Goal: Task Accomplishment & Management: Manage account settings

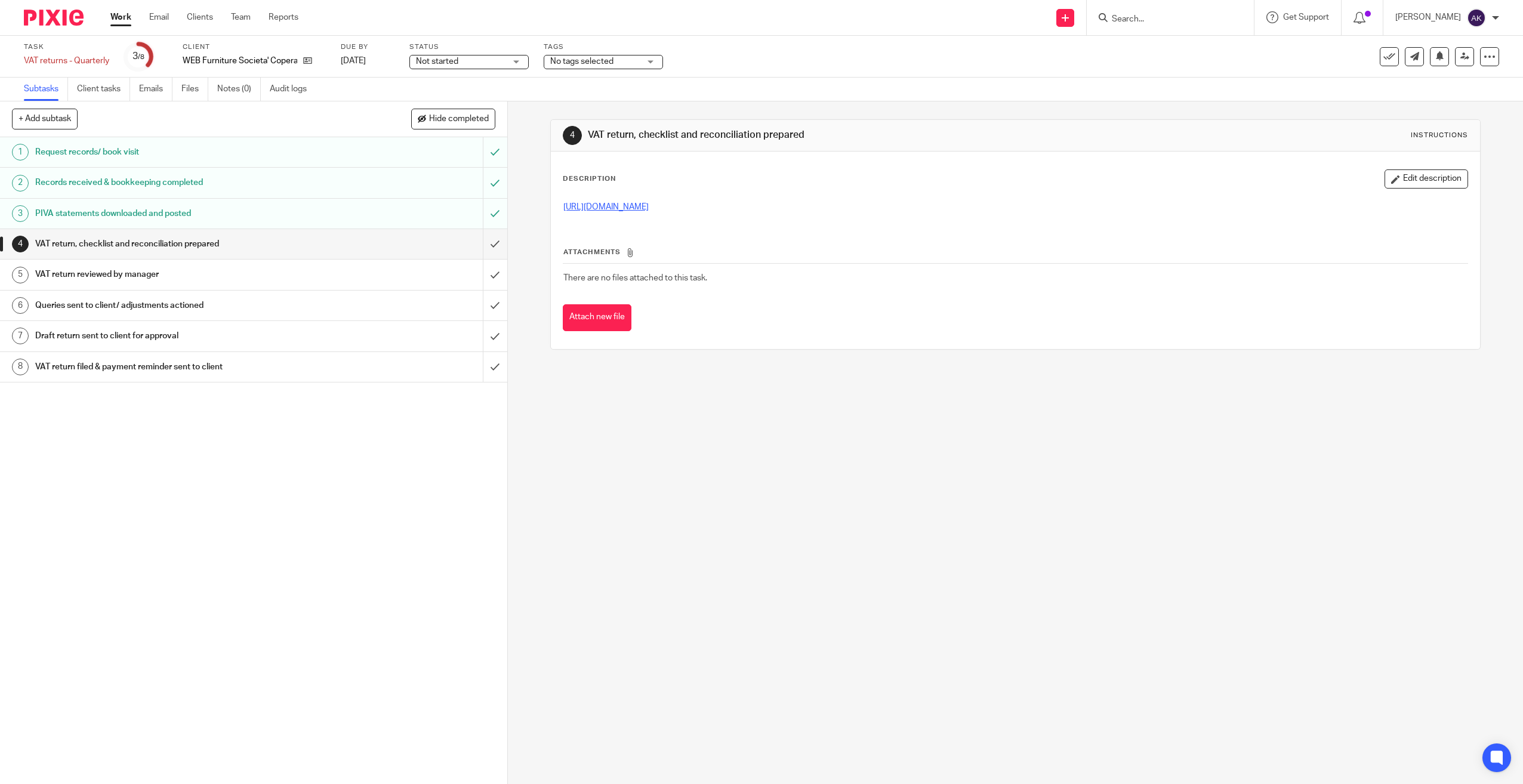
click at [649, 207] on link "https://cloudimanage.com/work/link/f/LLP!10030827" at bounding box center [606, 207] width 86 height 8
click at [478, 244] on input "submit" at bounding box center [253, 244] width 507 height 30
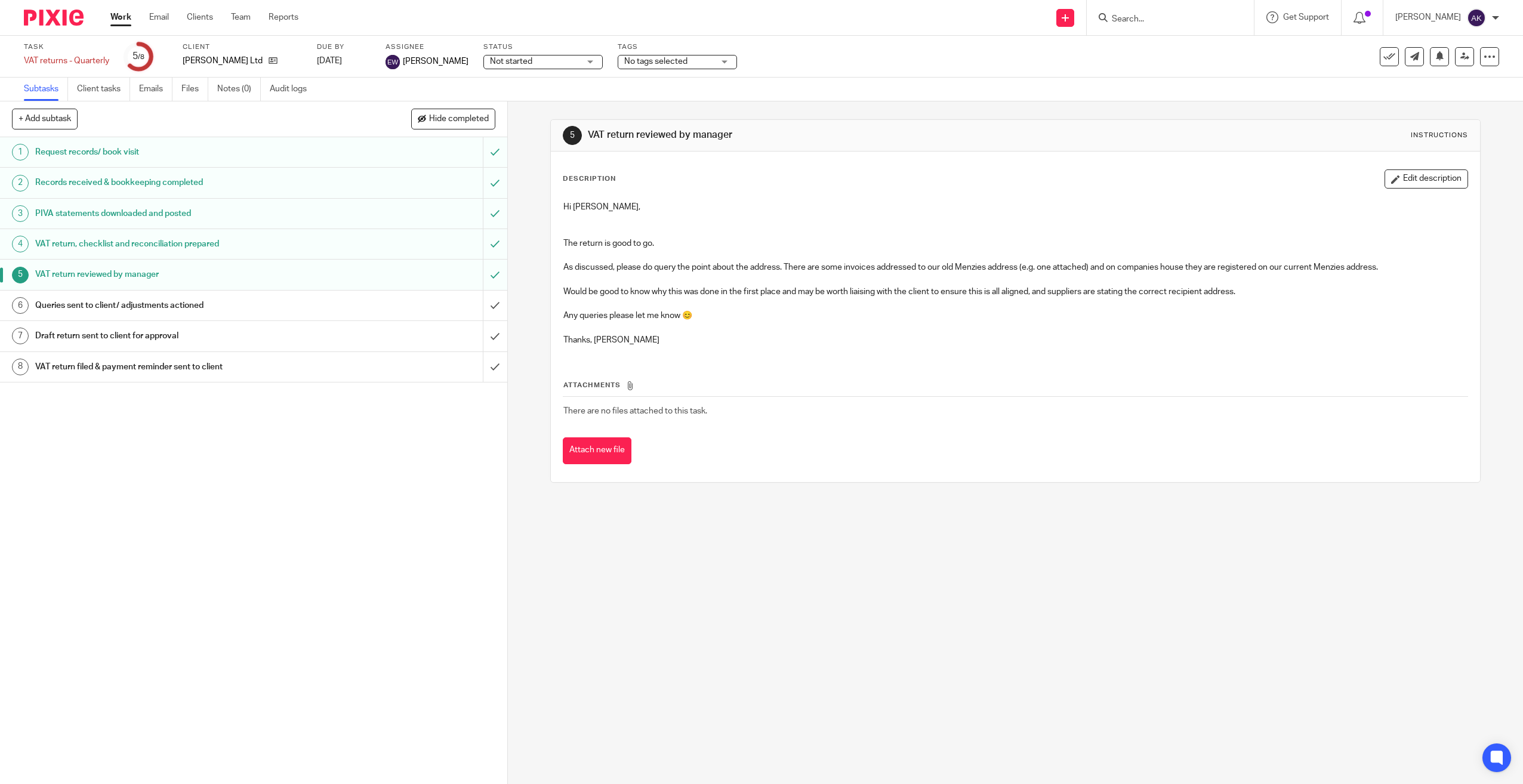
click at [1180, 21] on input "Search" at bounding box center [1164, 20] width 107 height 11
type input "web"
click at [1174, 42] on link at bounding box center [1188, 47] width 159 height 18
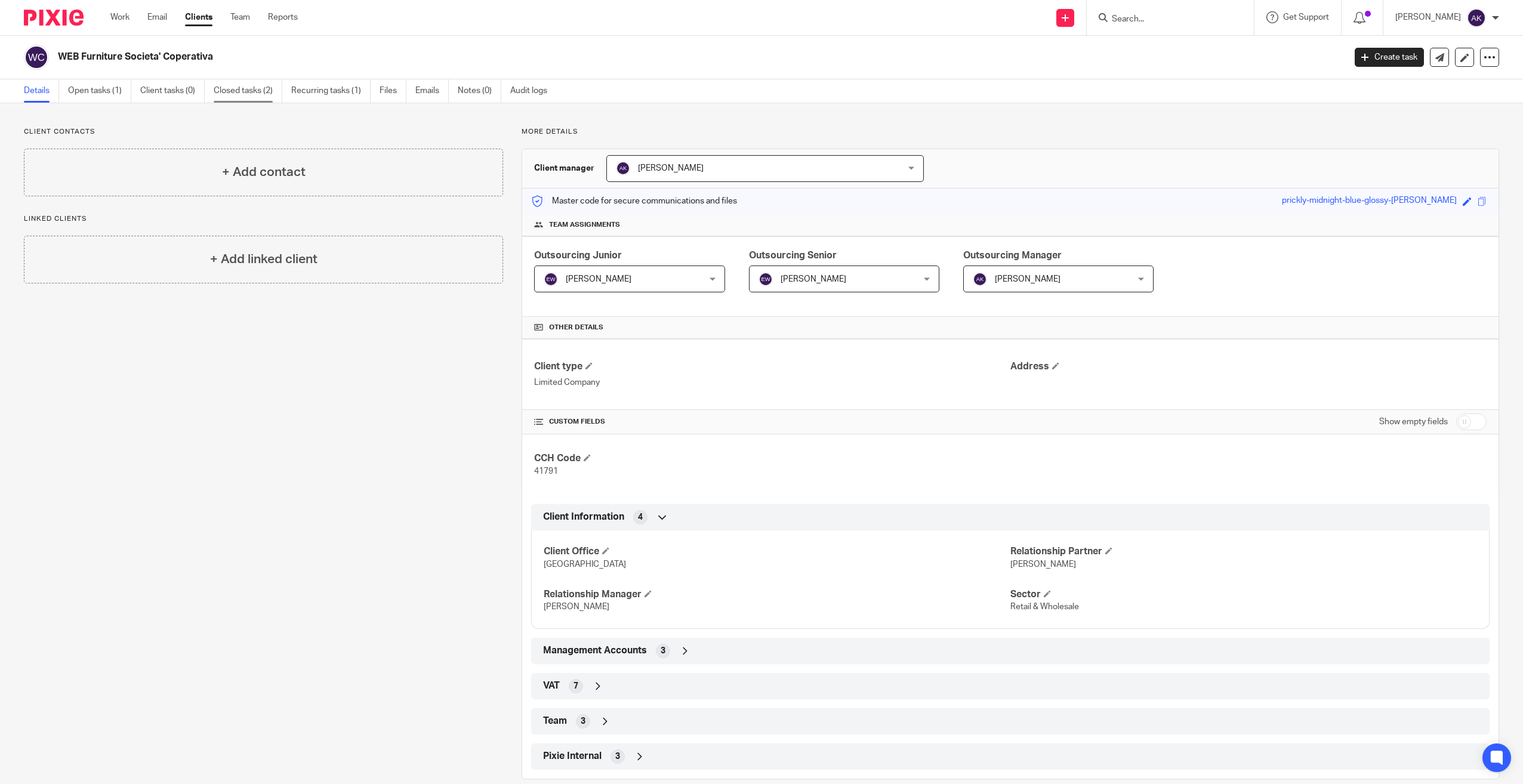
click at [228, 84] on link "Closed tasks (2)" at bounding box center [248, 91] width 69 height 24
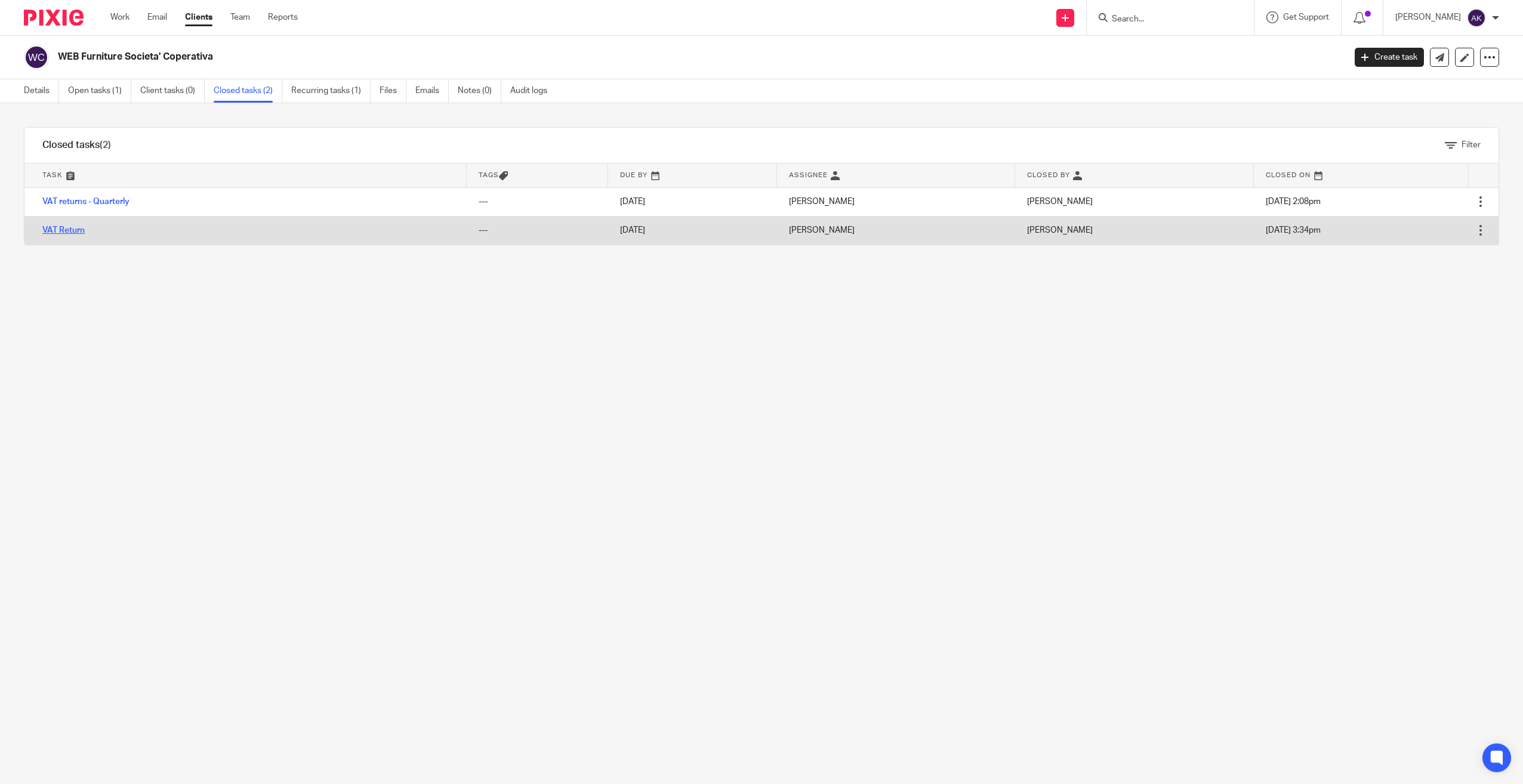
click at [81, 229] on link "VAT Return" at bounding box center [63, 231] width 42 height 8
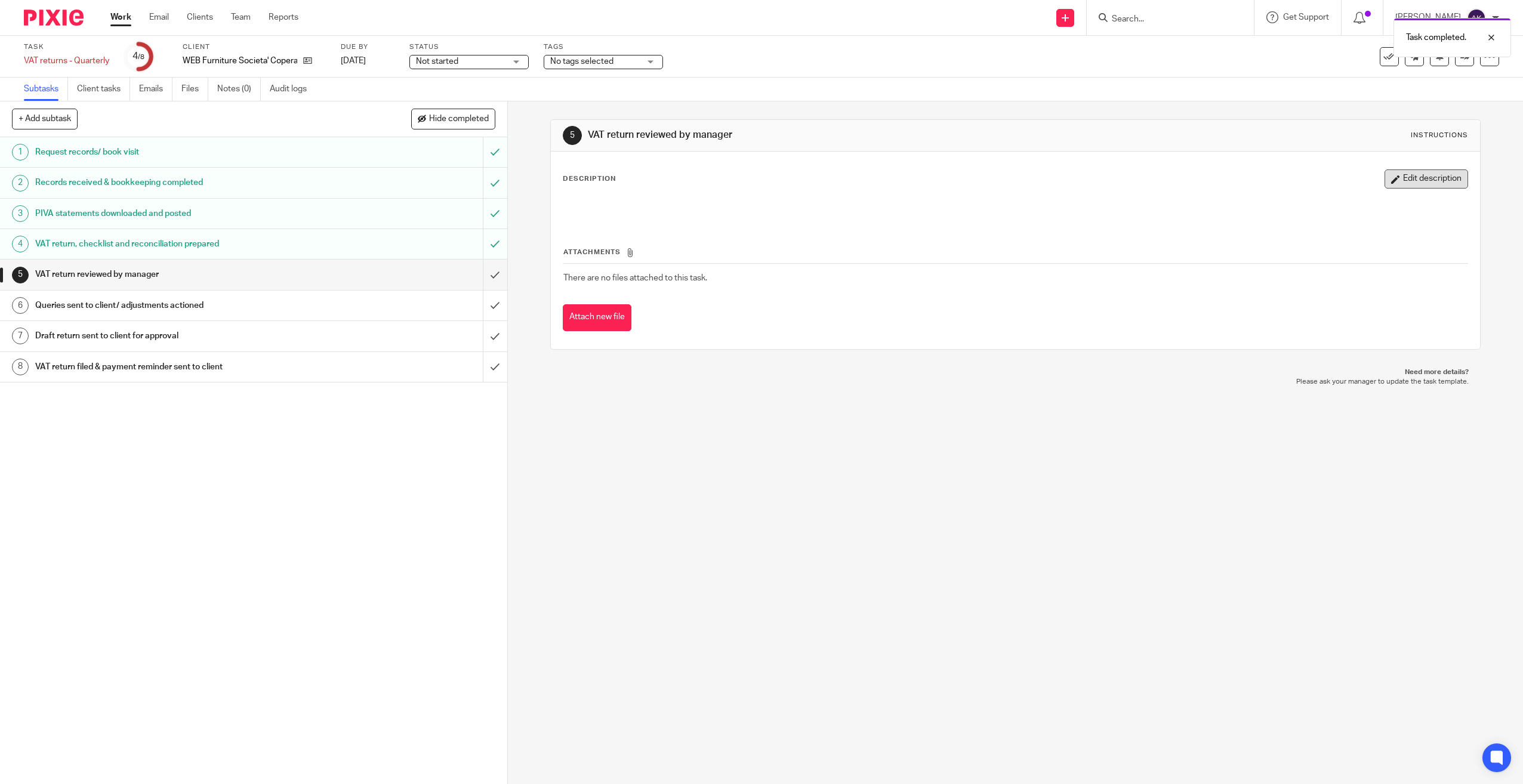
click at [1430, 183] on button "Edit description" at bounding box center [1427, 179] width 84 height 19
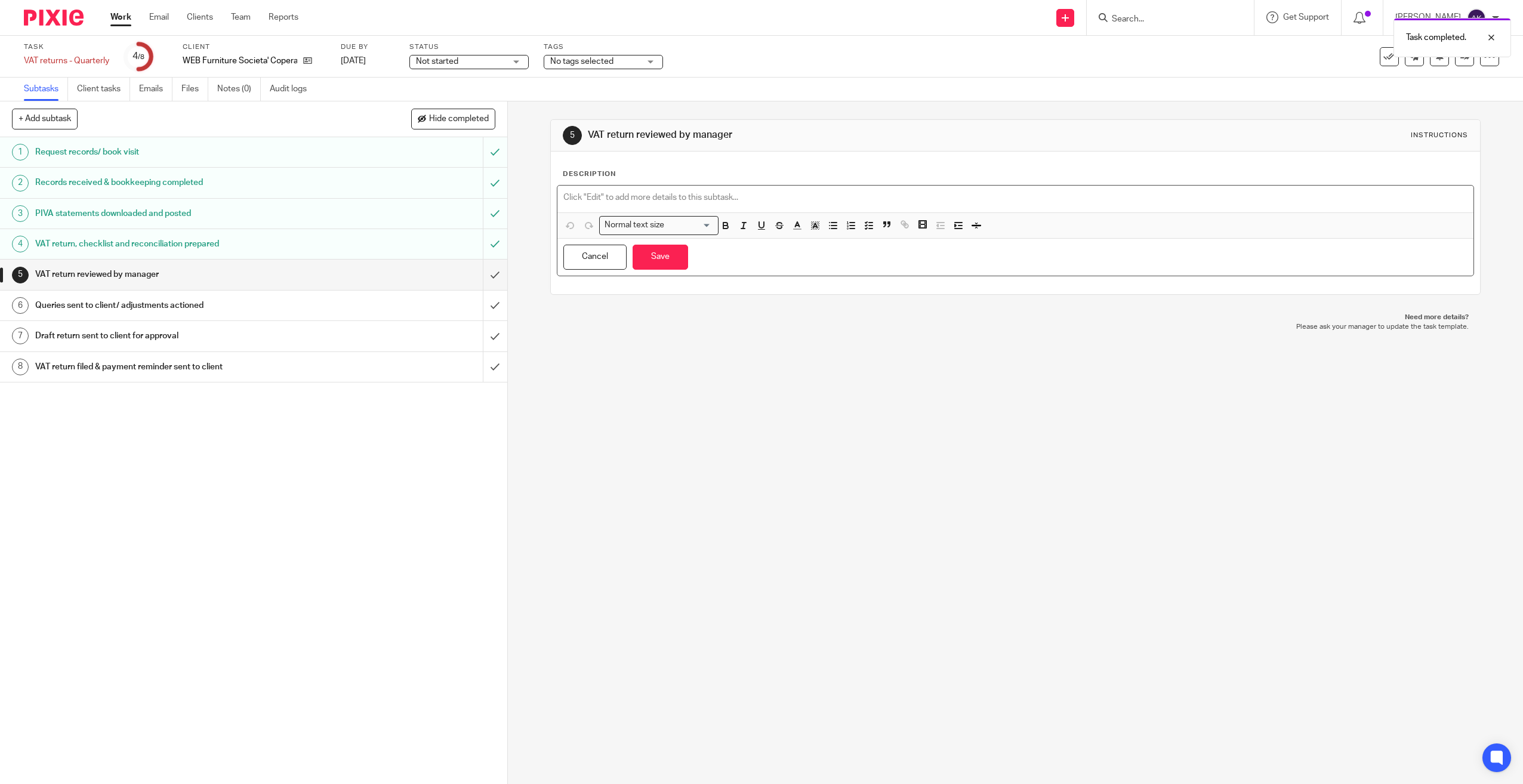
click at [763, 201] on p at bounding box center [1016, 198] width 905 height 12
click at [661, 266] on button "Save" at bounding box center [660, 258] width 55 height 26
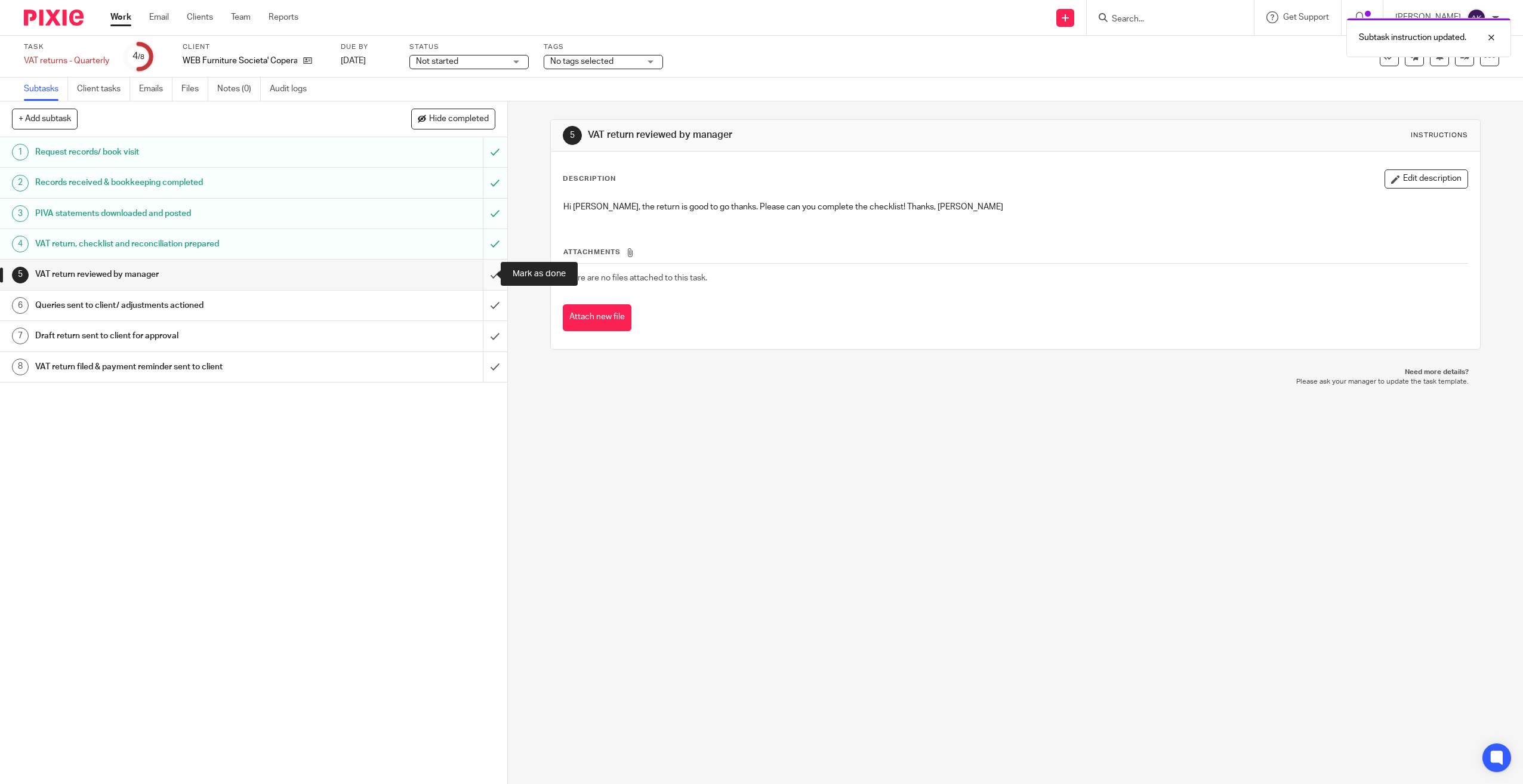
click at [488, 266] on input "submit" at bounding box center [253, 274] width 507 height 30
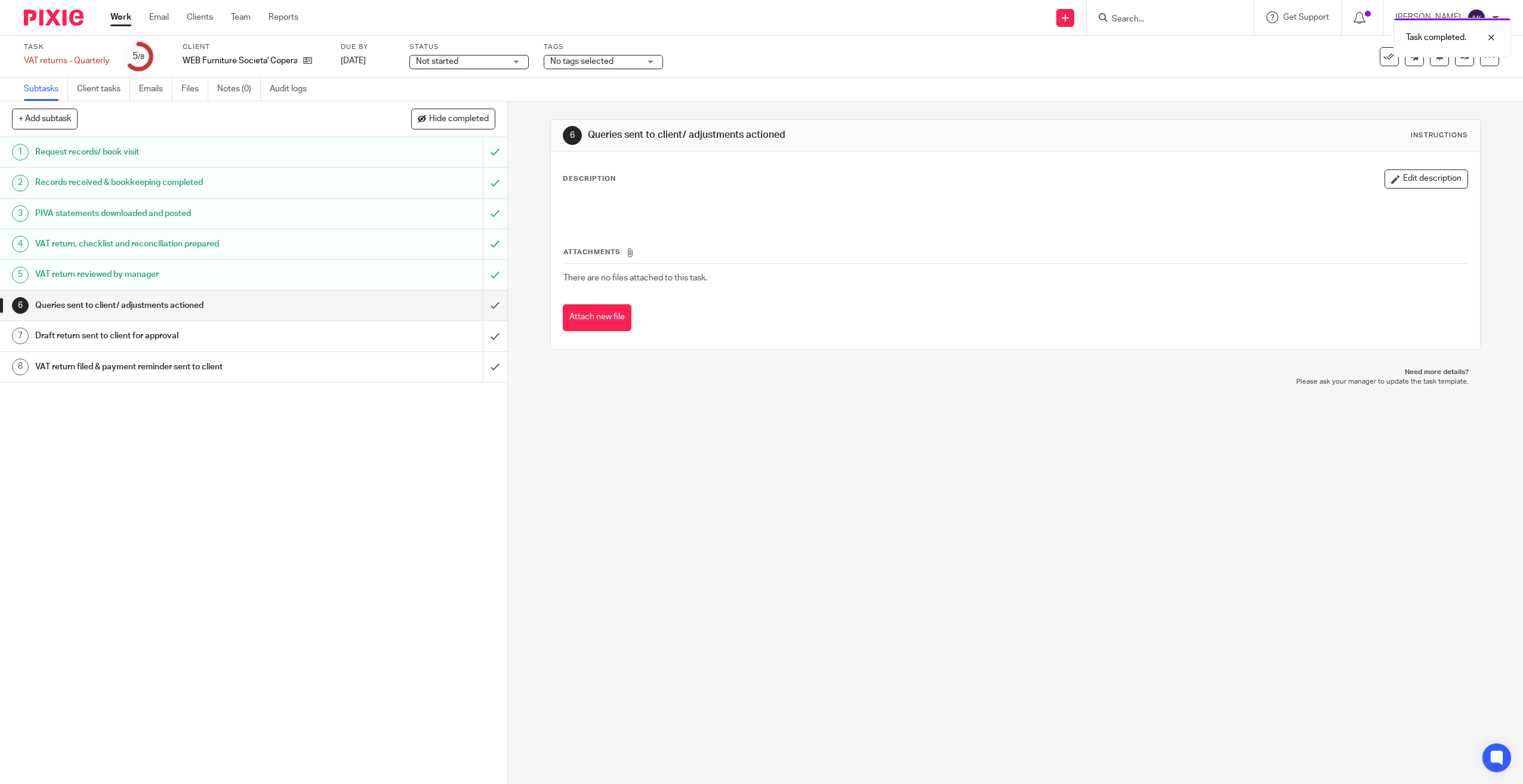
click at [242, 272] on h1 "VAT return reviewed by manager" at bounding box center [180, 274] width 291 height 18
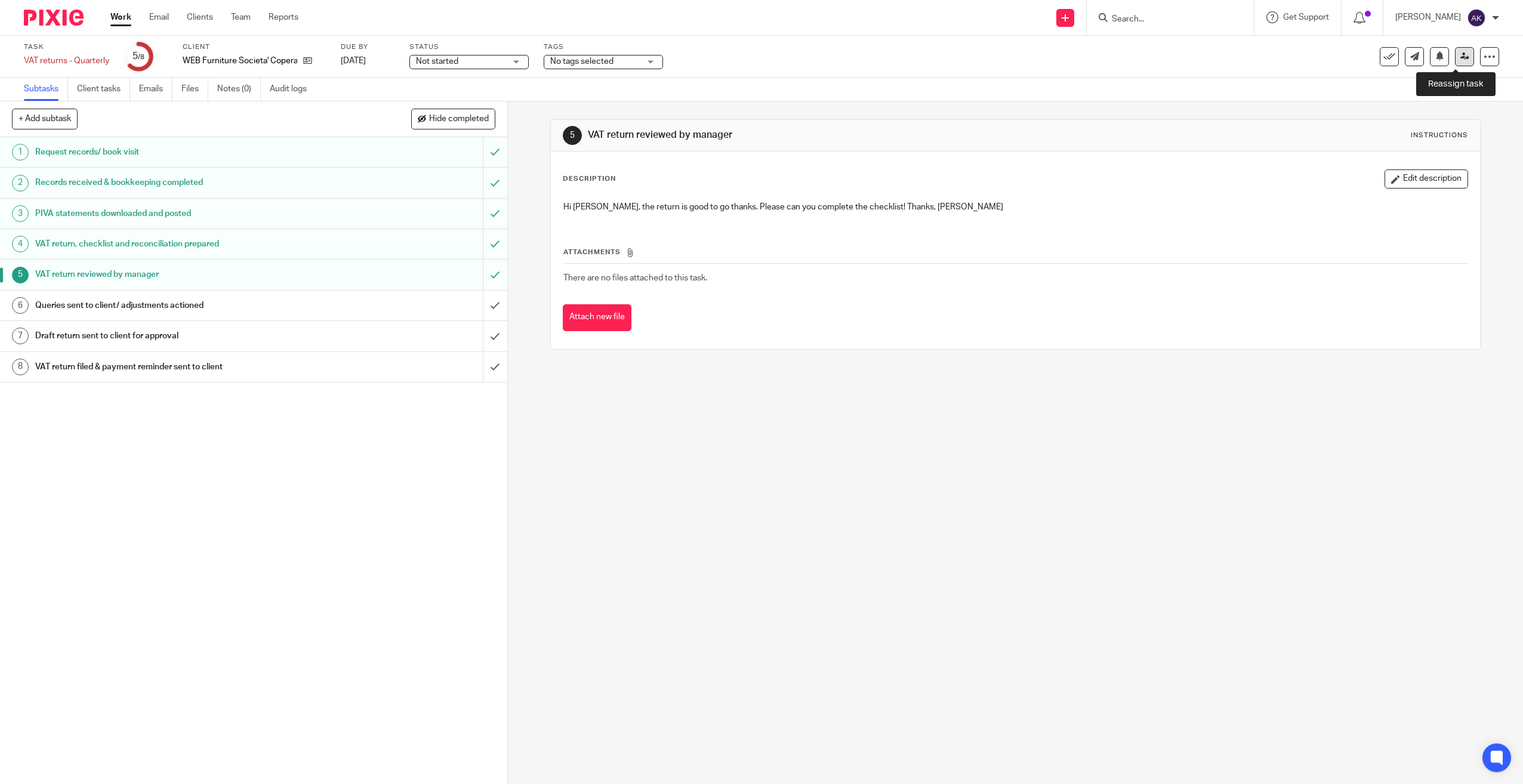
click at [1455, 57] on link at bounding box center [1464, 57] width 19 height 19
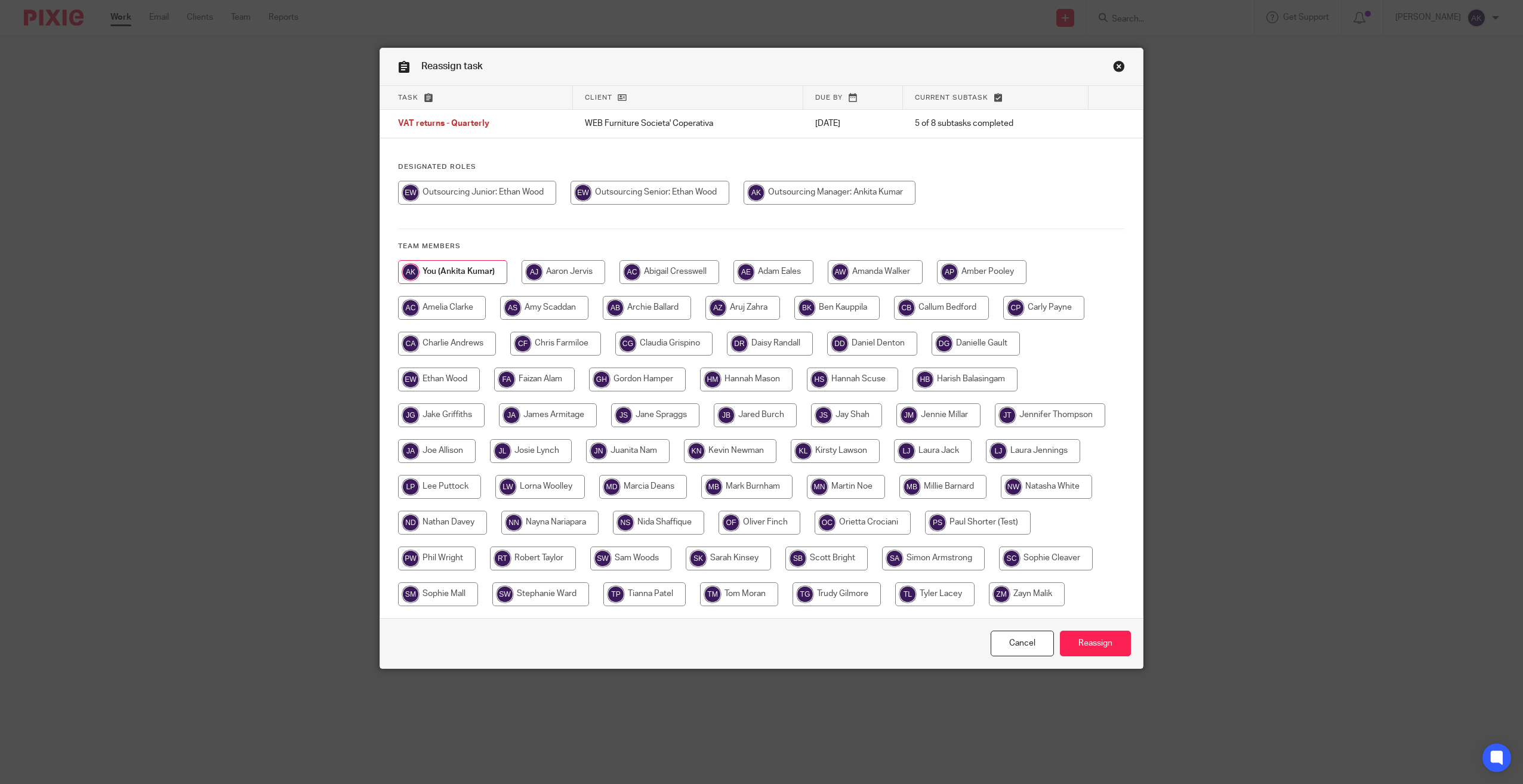
click at [682, 189] on input "radio" at bounding box center [649, 192] width 158 height 24
radio input "true"
click at [1100, 643] on input "Reassign" at bounding box center [1095, 644] width 71 height 26
